Goal: Complete application form

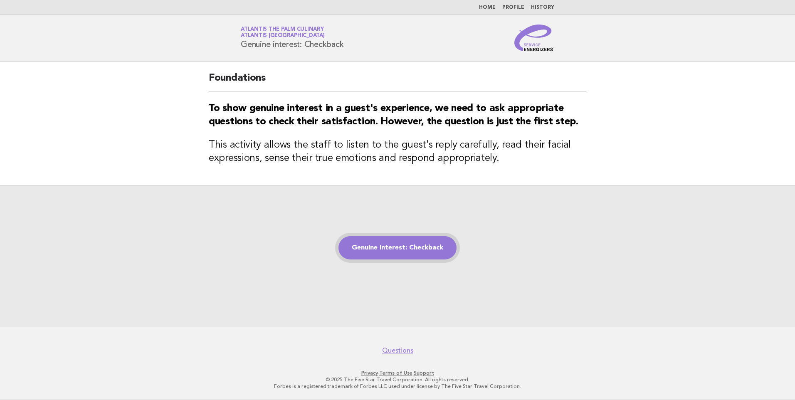
click at [407, 244] on link "Genuine interest: Checkback" at bounding box center [397, 247] width 118 height 23
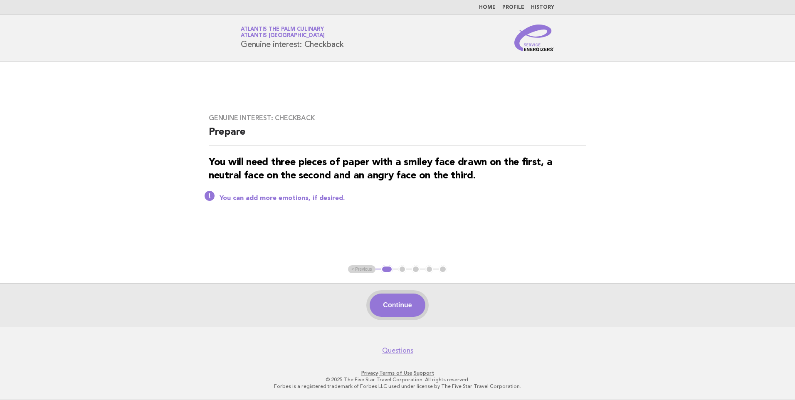
click at [397, 303] on button "Continue" at bounding box center [397, 304] width 55 height 23
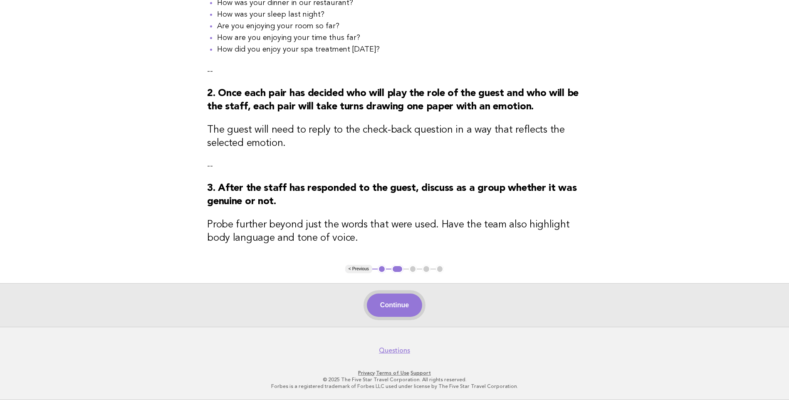
click at [399, 307] on button "Continue" at bounding box center [394, 304] width 55 height 23
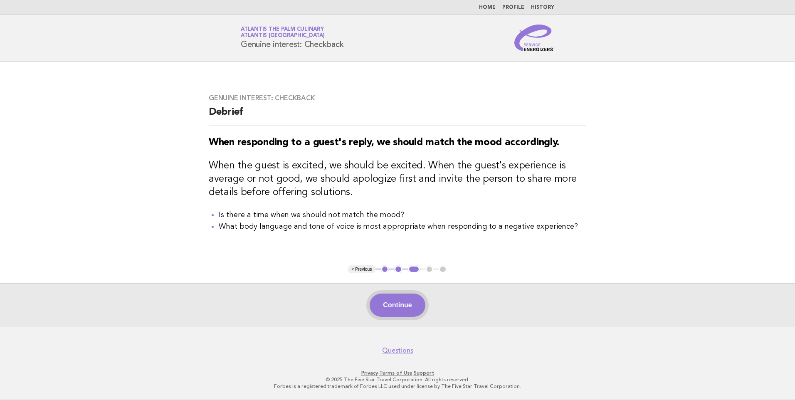
click at [398, 311] on button "Continue" at bounding box center [397, 304] width 55 height 23
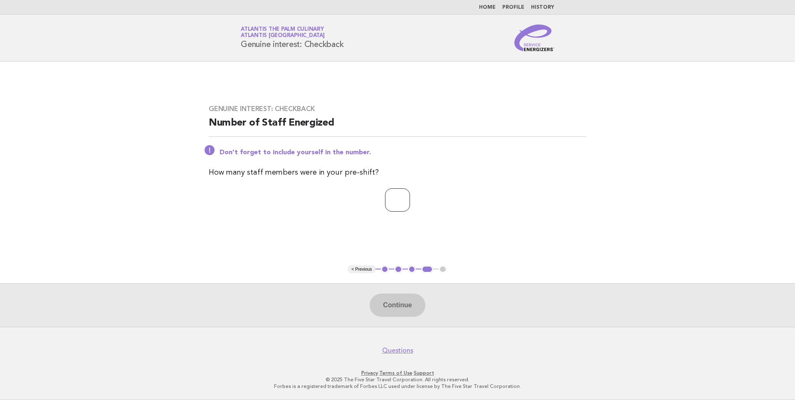
click at [395, 204] on input "number" at bounding box center [397, 199] width 25 height 23
type input "**"
click at [409, 306] on button "Continue" at bounding box center [397, 304] width 55 height 23
